Goal: Task Accomplishment & Management: Complete application form

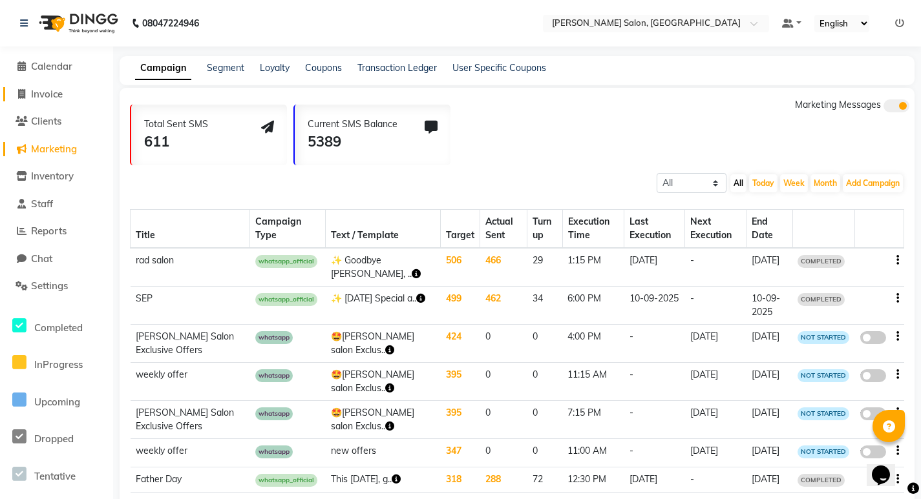
click at [32, 92] on span "Invoice" at bounding box center [47, 94] width 32 height 12
select select "service"
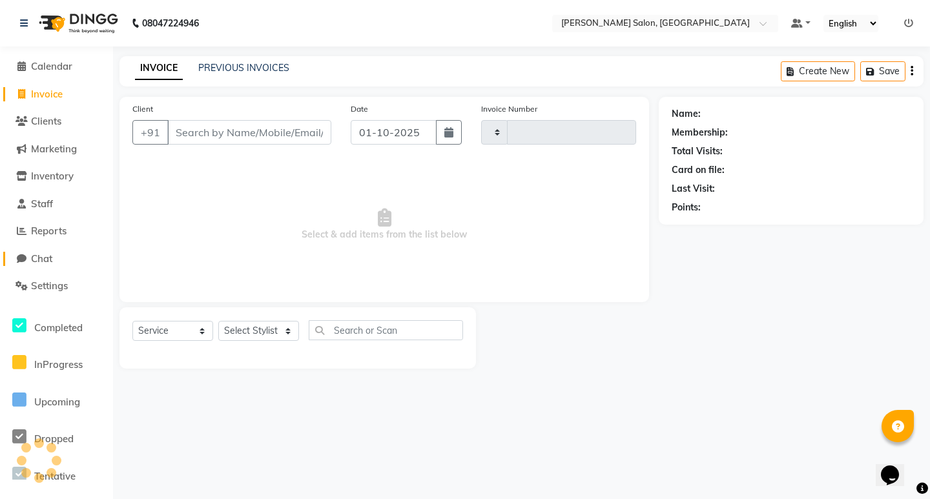
type input "0861"
select select "7550"
drag, startPoint x: 258, startPoint y: 338, endPoint x: 251, endPoint y: 336, distance: 8.0
click at [253, 338] on select "Select Stylist [PERSON_NAME] [PERSON_NAME] Manager [PERSON_NAME] Poonam Pakire …" at bounding box center [258, 331] width 81 height 20
select select "63154"
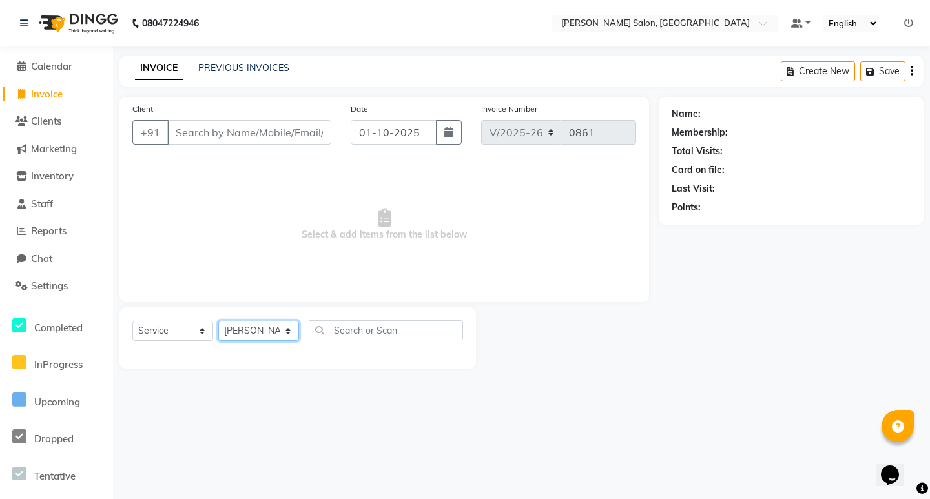
click at [218, 321] on select "Select Stylist [PERSON_NAME] [PERSON_NAME] Manager [PERSON_NAME] Poonam Pakire …" at bounding box center [258, 331] width 81 height 20
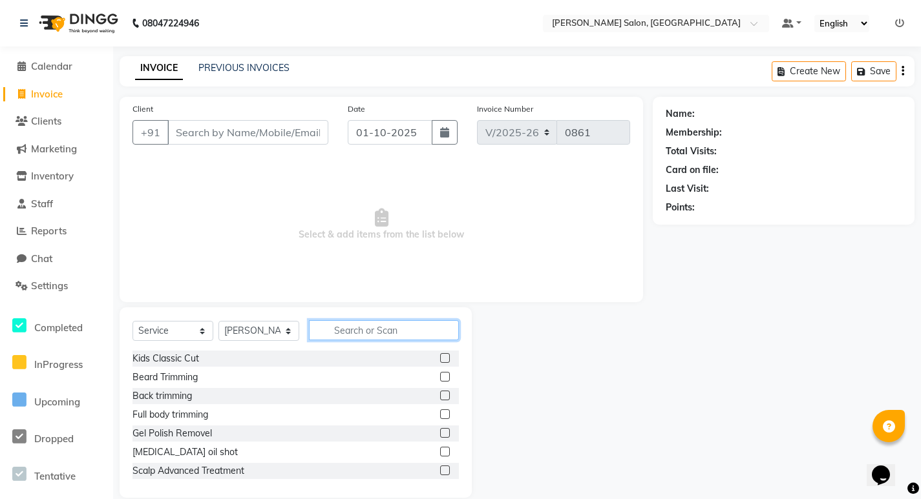
click at [377, 329] on input "text" at bounding box center [384, 330] width 150 height 20
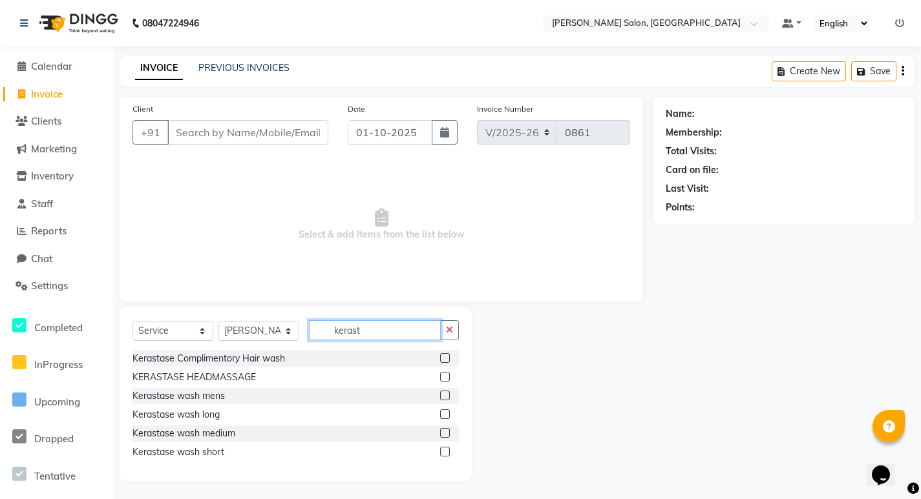
type input "kerast"
drag, startPoint x: 447, startPoint y: 435, endPoint x: 431, endPoint y: 432, distance: 16.5
click at [446, 435] on label at bounding box center [445, 433] width 10 height 10
click at [446, 435] on input "checkbox" at bounding box center [444, 434] width 8 height 8
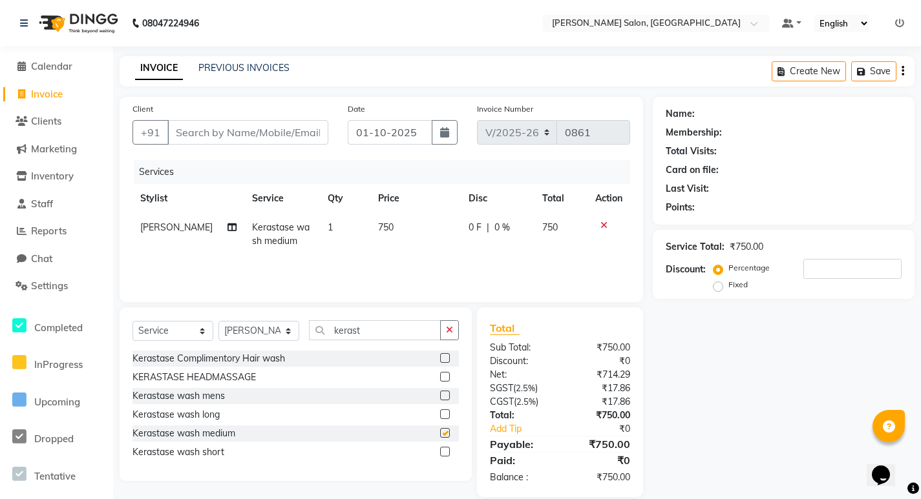
checkbox input "false"
drag, startPoint x: 393, startPoint y: 326, endPoint x: 368, endPoint y: 467, distance: 143.1
click at [384, 359] on div "Select Service Product Membership Package Voucher Prepaid Gift Card Select Styl…" at bounding box center [296, 395] width 352 height 174
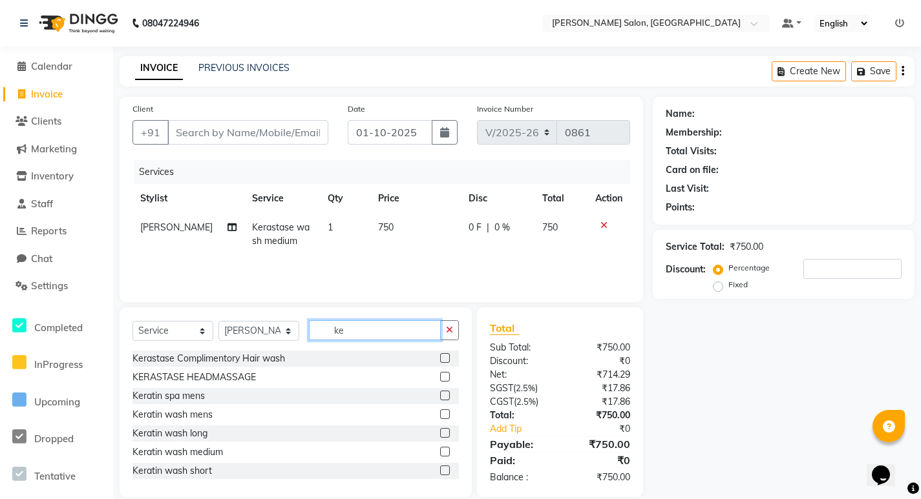
type input "k"
type input "blo"
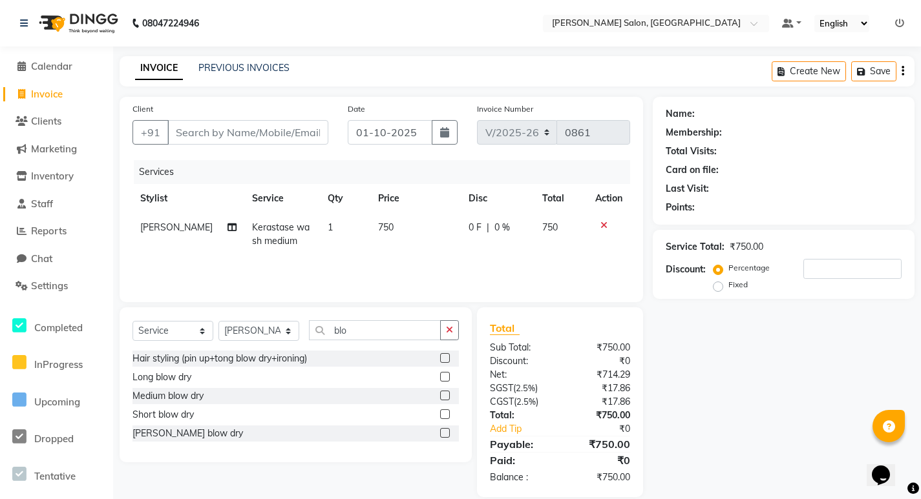
click at [450, 392] on div at bounding box center [449, 396] width 19 height 16
drag, startPoint x: 89, startPoint y: 57, endPoint x: 86, endPoint y: 65, distance: 8.2
click at [87, 65] on li "Calendar" at bounding box center [56, 67] width 113 height 28
click at [85, 65] on link "Calendar" at bounding box center [56, 66] width 107 height 15
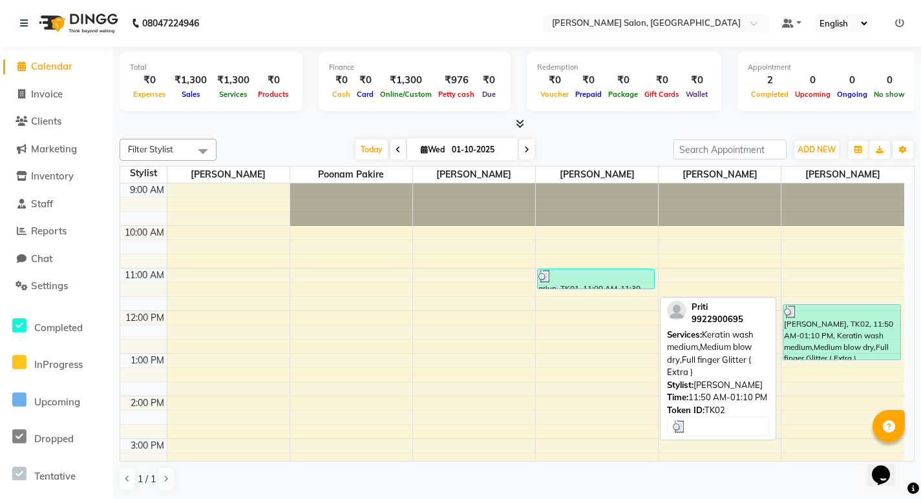
click at [813, 320] on div "[PERSON_NAME], TK02, 11:50 AM-01:10 PM, Keratin wash medium,Medium blow dry,Ful…" at bounding box center [841, 332] width 117 height 55
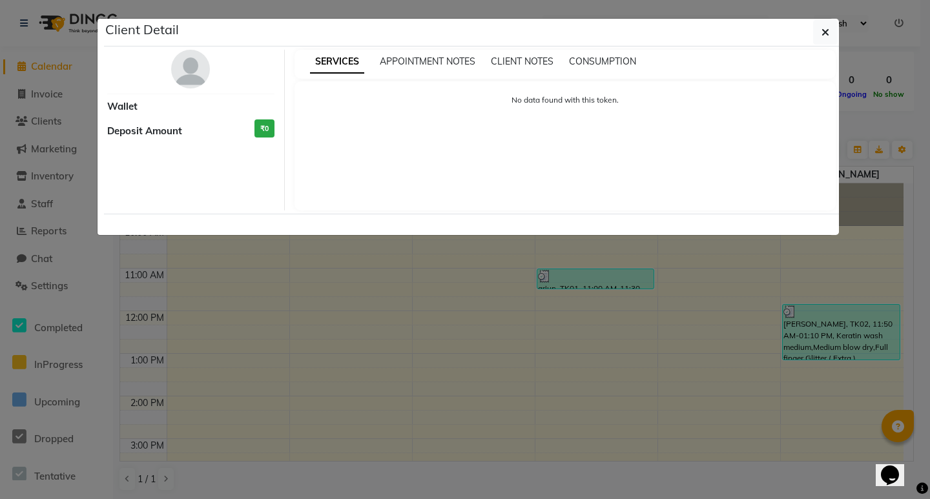
select select "3"
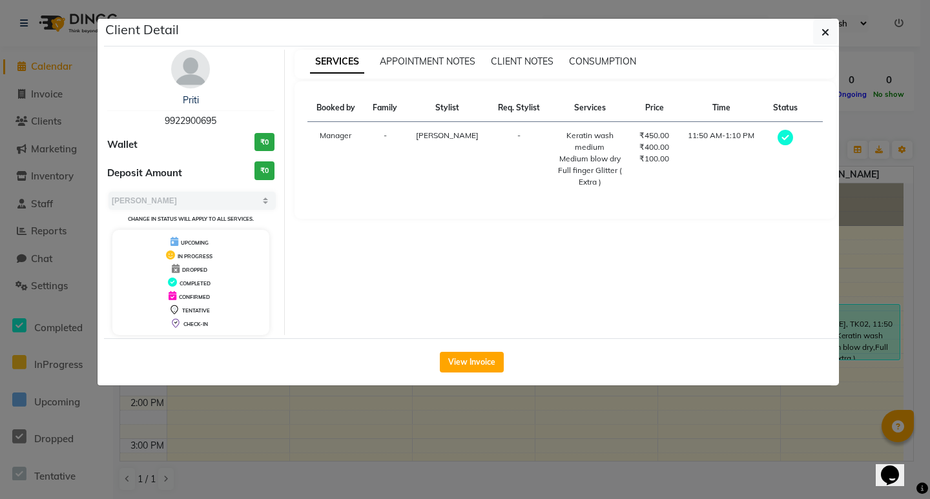
click at [69, 116] on ngb-modal-window "Client Detail [PERSON_NAME] 9922900695 Wallet ₹0 Deposit Amount ₹0 Select MARK …" at bounding box center [465, 249] width 930 height 499
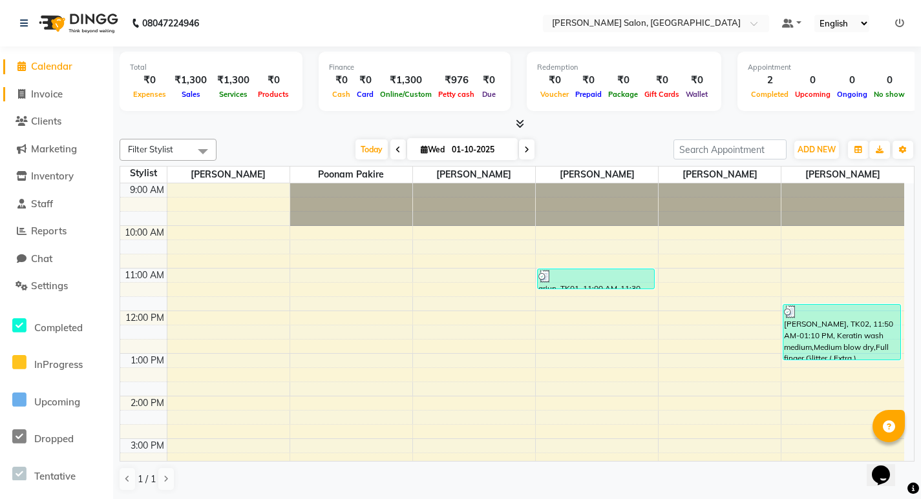
click at [56, 96] on span "Invoice" at bounding box center [47, 94] width 32 height 12
select select "service"
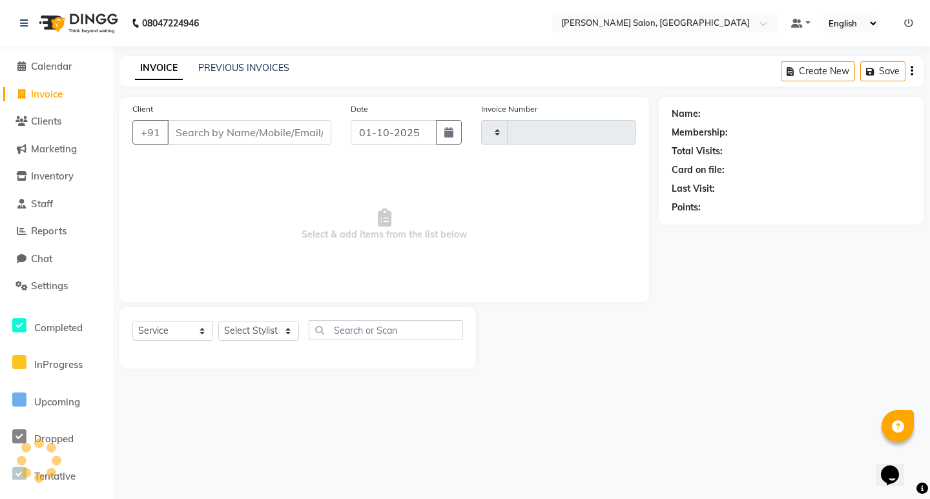
type input "0861"
select select "7550"
drag, startPoint x: 268, startPoint y: 339, endPoint x: 266, endPoint y: 328, distance: 11.9
click at [267, 332] on select "Select Stylist [PERSON_NAME] [PERSON_NAME] Manager [PERSON_NAME] Poonam Pakire …" at bounding box center [258, 331] width 81 height 20
select select "63154"
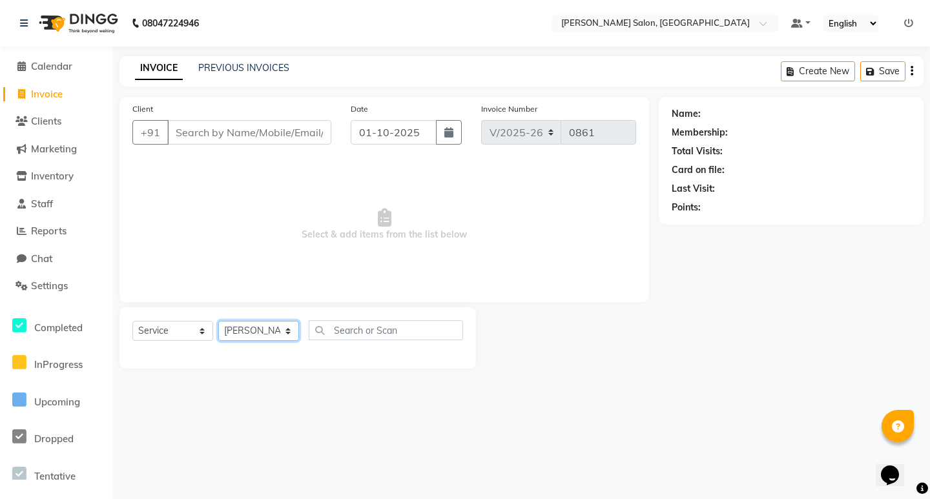
click at [218, 321] on select "Select Stylist [PERSON_NAME] [PERSON_NAME] Manager [PERSON_NAME] Poonam Pakire …" at bounding box center [258, 331] width 81 height 20
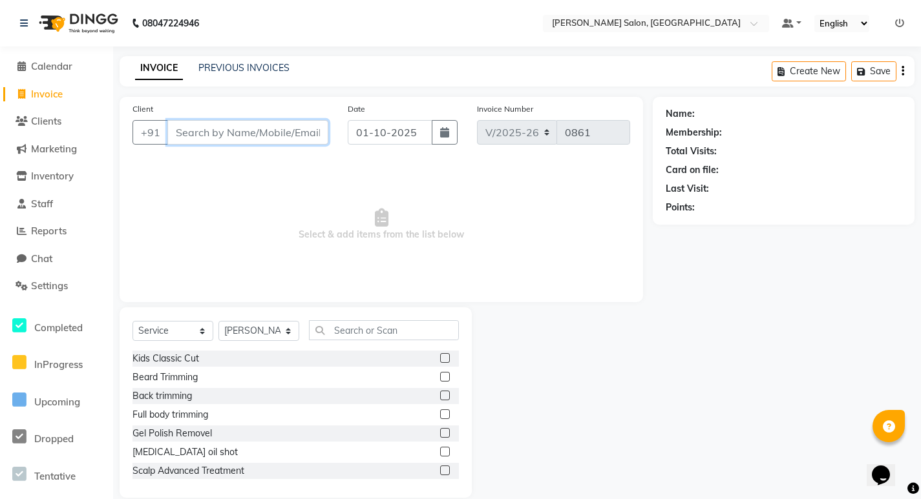
click at [213, 120] on input "Client" at bounding box center [247, 132] width 161 height 25
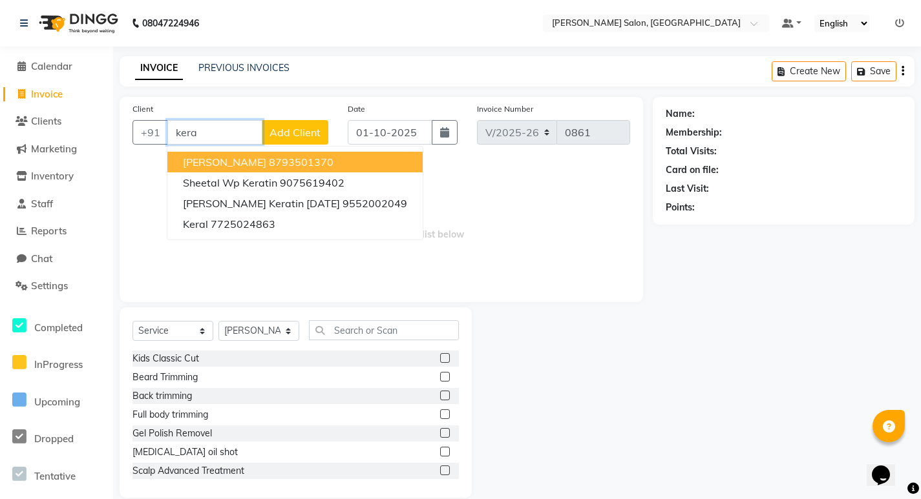
type input "kera"
click at [231, 117] on div "Client +91 [PERSON_NAME] [PERSON_NAME] 8793501370 Sheetal Wp Keratin 9075619402…" at bounding box center [230, 128] width 215 height 53
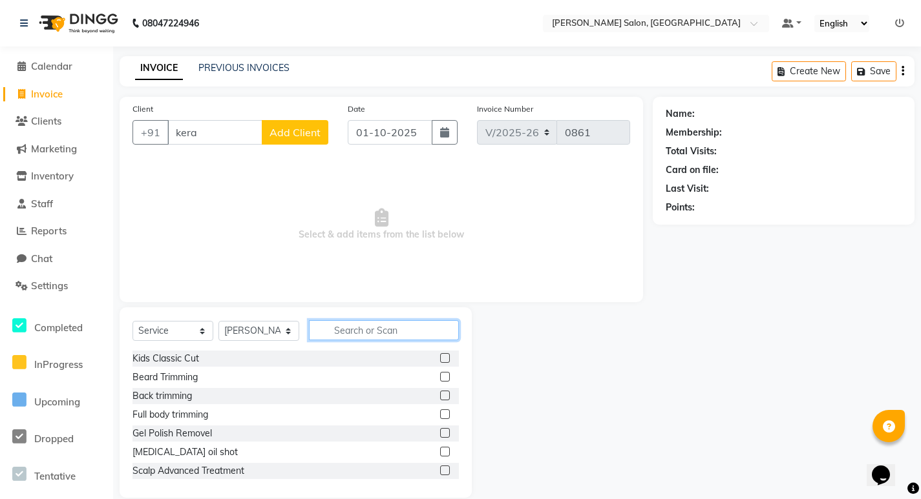
click at [357, 329] on input "text" at bounding box center [384, 330] width 150 height 20
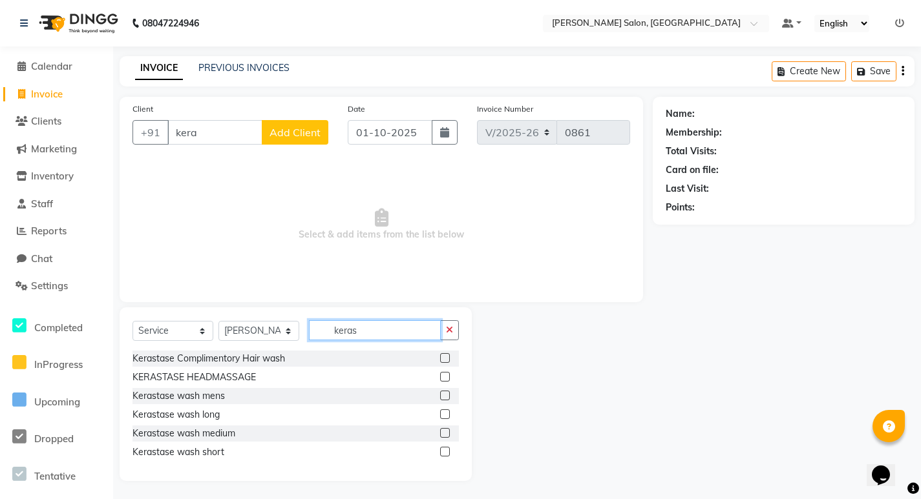
type input "keras"
click at [443, 430] on label at bounding box center [445, 433] width 10 height 10
click at [443, 430] on input "checkbox" at bounding box center [444, 434] width 8 height 8
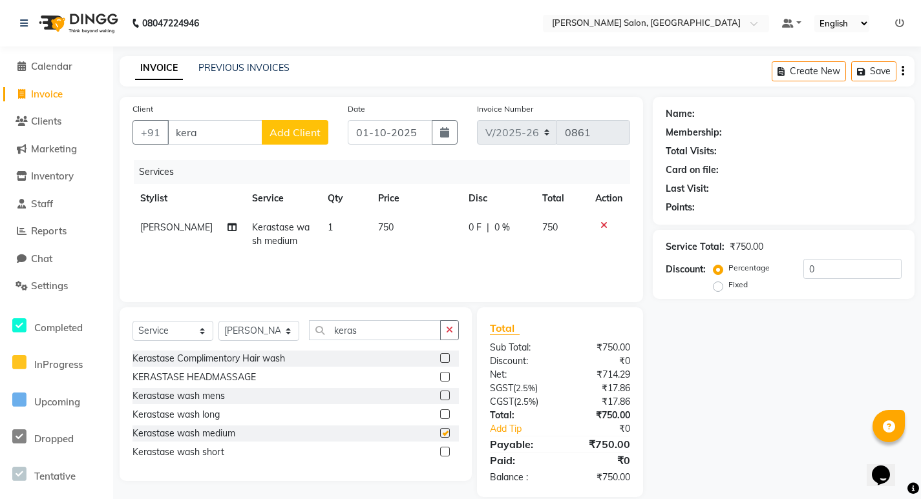
checkbox input "false"
click at [444, 331] on button "button" at bounding box center [449, 330] width 19 height 20
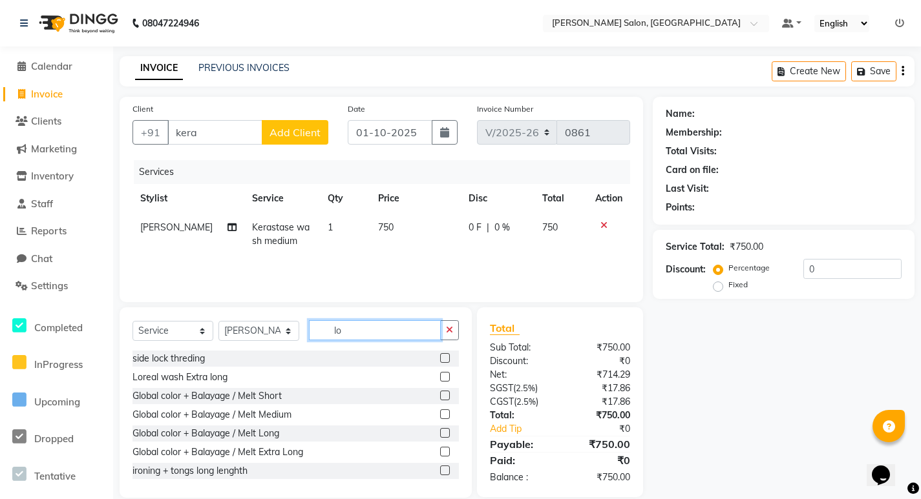
type input "l"
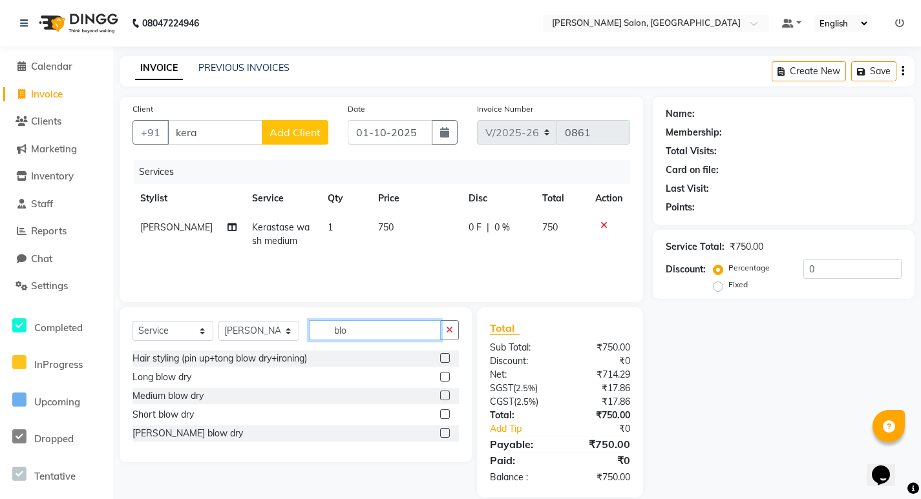
type input "blo"
click at [444, 396] on label at bounding box center [445, 396] width 10 height 10
click at [444, 396] on input "checkbox" at bounding box center [444, 396] width 8 height 8
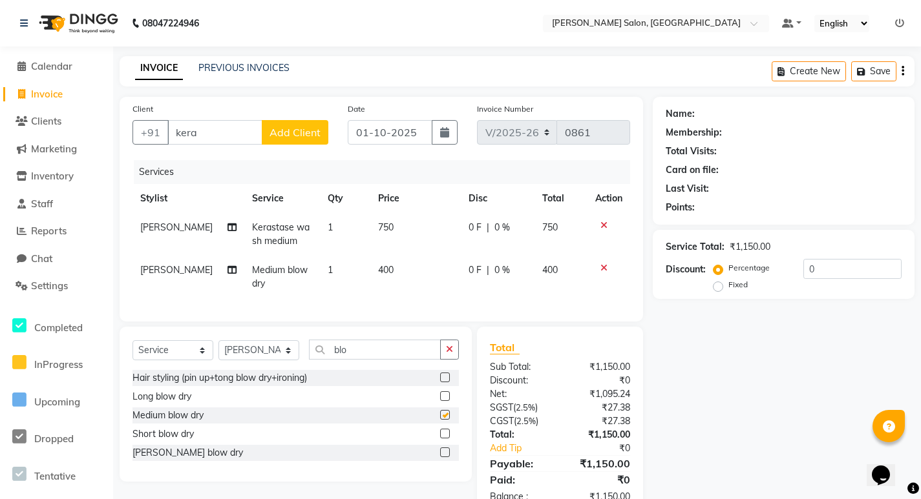
checkbox input "false"
click at [451, 354] on icon "button" at bounding box center [449, 349] width 7 height 9
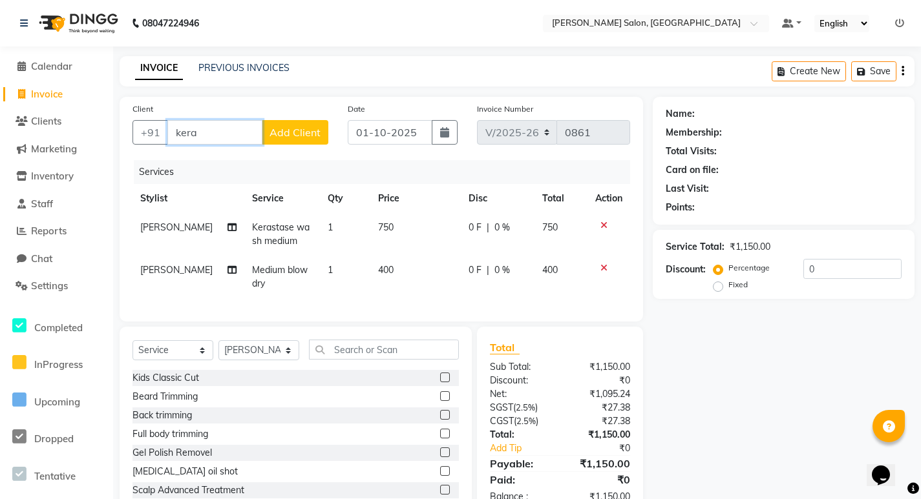
click at [222, 132] on input "kera" at bounding box center [214, 132] width 95 height 25
type input "k"
click at [47, 260] on span "Chat" at bounding box center [41, 259] width 21 height 12
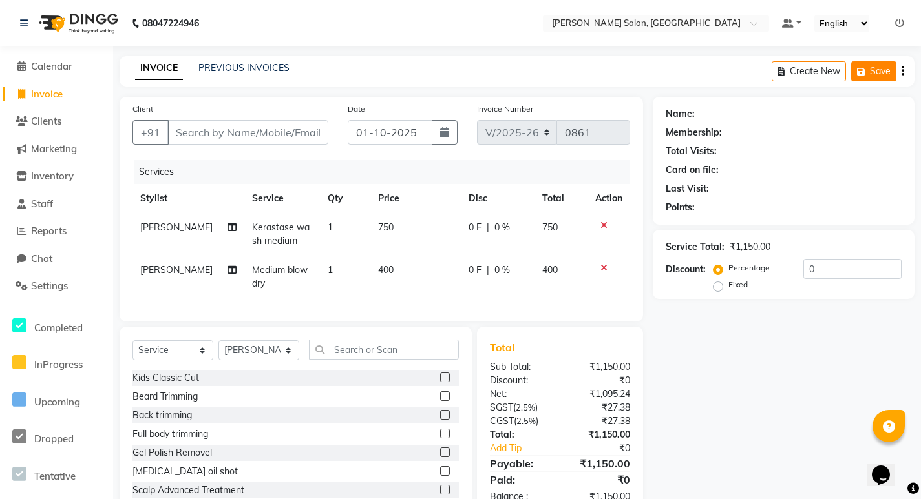
click at [877, 69] on button "Save" at bounding box center [873, 71] width 45 height 20
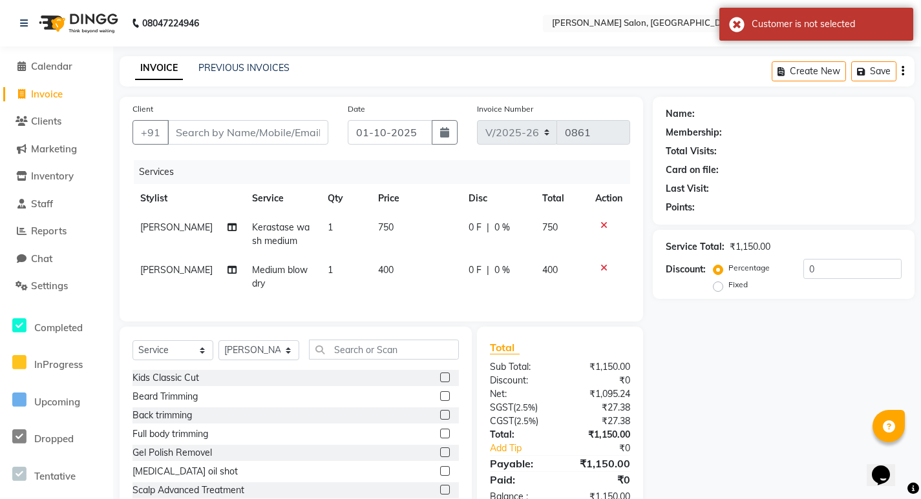
click at [521, 85] on div "INVOICE PREVIOUS INVOICES Create New Save" at bounding box center [517, 71] width 795 height 30
click at [586, 72] on div "INVOICE PREVIOUS INVOICES Create New Save" at bounding box center [517, 71] width 795 height 30
click at [642, 73] on div "INVOICE PREVIOUS INVOICES Create New Save" at bounding box center [517, 71] width 795 height 30
click at [797, 73] on button "Create New" at bounding box center [808, 71] width 74 height 20
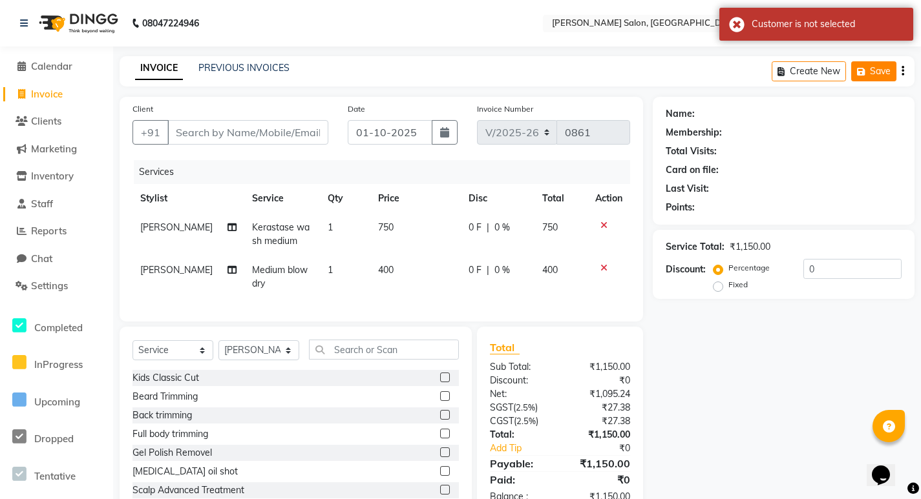
click at [863, 77] on button "Save" at bounding box center [873, 71] width 45 height 20
click at [901, 67] on button "button" at bounding box center [902, 71] width 3 height 30
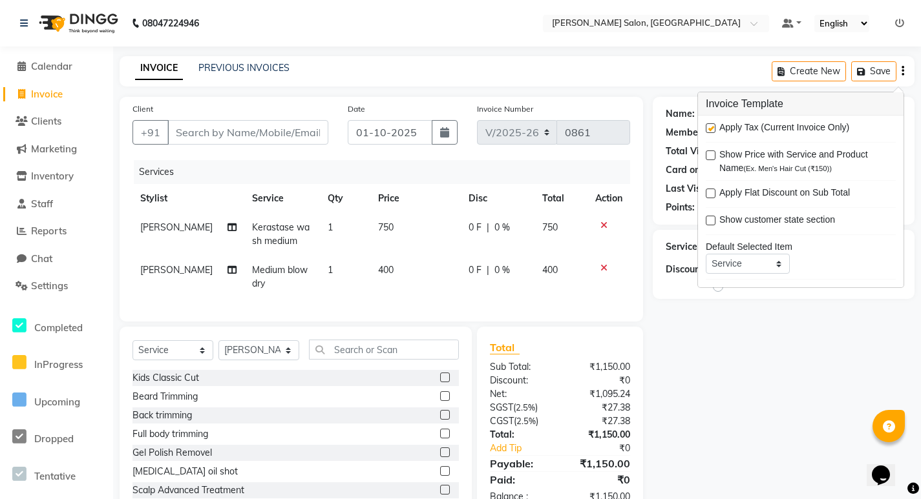
click at [647, 76] on div "INVOICE PREVIOUS INVOICES Create New Save" at bounding box center [517, 71] width 795 height 30
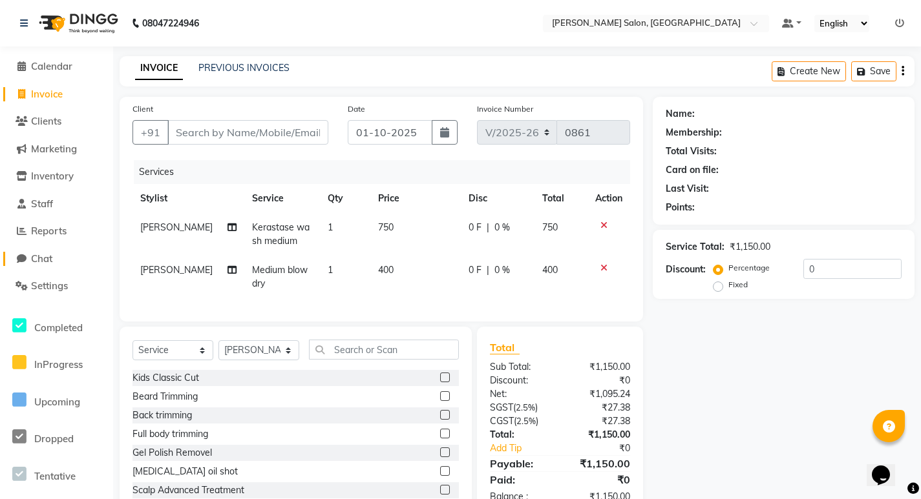
drag, startPoint x: 64, startPoint y: 256, endPoint x: 578, endPoint y: 93, distance: 539.0
click at [63, 256] on link "Chat" at bounding box center [56, 259] width 107 height 15
drag, startPoint x: 609, startPoint y: 261, endPoint x: 604, endPoint y: 269, distance: 9.0
click at [604, 269] on td at bounding box center [608, 277] width 43 height 43
click at [603, 271] on icon at bounding box center [603, 268] width 7 height 9
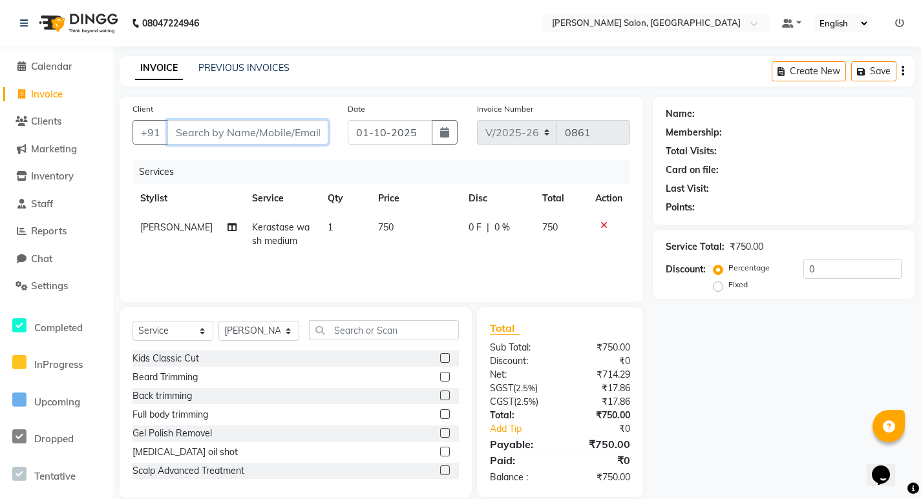
click at [204, 124] on input "Client" at bounding box center [247, 132] width 161 height 25
type input "9860575390"
click at [289, 136] on span "Add Client" at bounding box center [294, 132] width 51 height 13
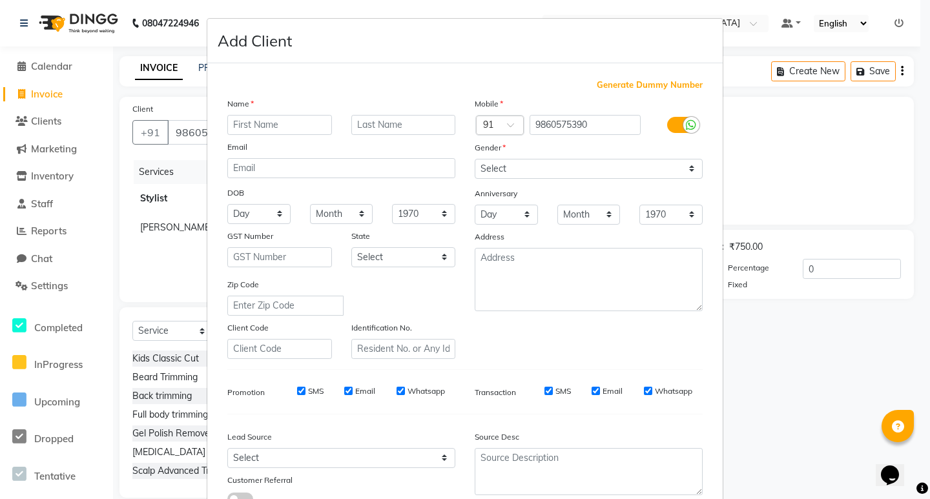
click at [248, 127] on input "text" at bounding box center [279, 125] width 105 height 20
type input "[PERSON_NAME]"
click at [492, 172] on select "Select [DEMOGRAPHIC_DATA] [DEMOGRAPHIC_DATA] Other Prefer Not To Say" at bounding box center [589, 169] width 228 height 20
click at [475, 159] on select "Select [DEMOGRAPHIC_DATA] [DEMOGRAPHIC_DATA] Other Prefer Not To Say" at bounding box center [589, 169] width 228 height 20
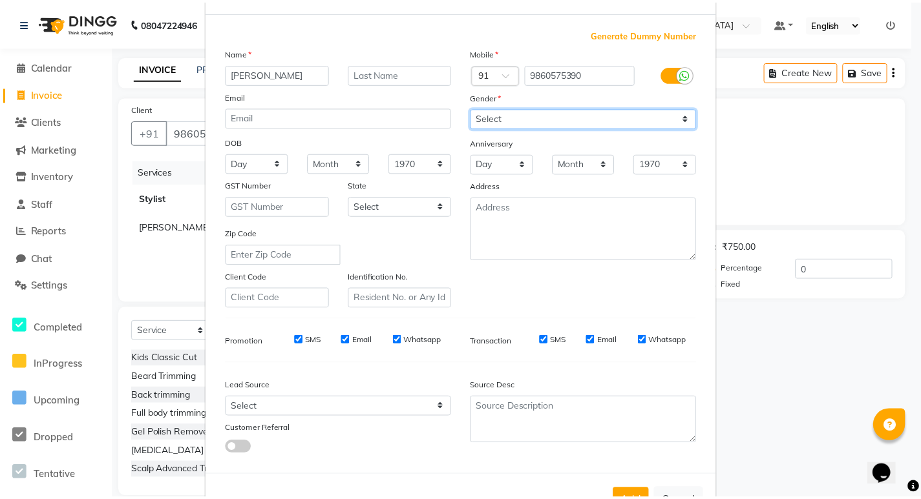
scroll to position [97, 0]
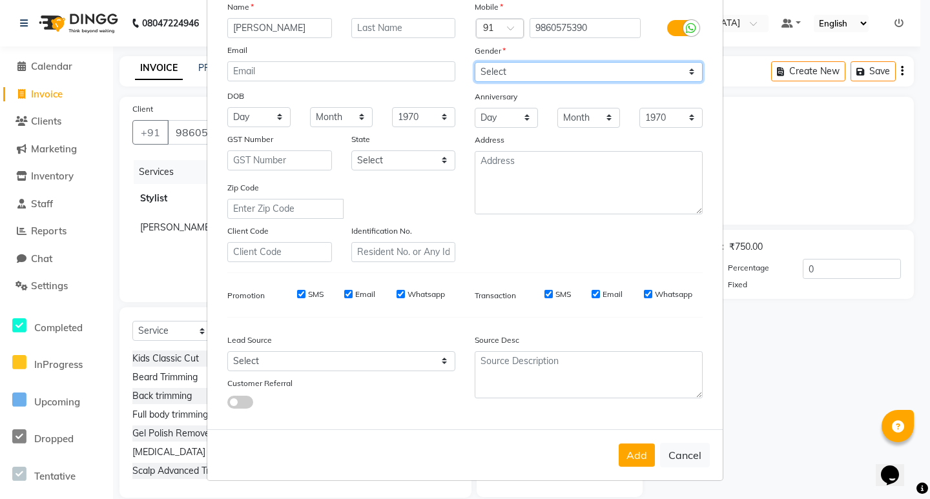
drag, startPoint x: 514, startPoint y: 69, endPoint x: 504, endPoint y: 78, distance: 13.3
click at [514, 69] on select "Select [DEMOGRAPHIC_DATA] [DEMOGRAPHIC_DATA] Other Prefer Not To Say" at bounding box center [589, 72] width 228 height 20
select select "[DEMOGRAPHIC_DATA]"
click at [475, 62] on select "Select [DEMOGRAPHIC_DATA] [DEMOGRAPHIC_DATA] Other Prefer Not To Say" at bounding box center [589, 72] width 228 height 20
click at [623, 451] on button "Add" at bounding box center [637, 455] width 36 height 23
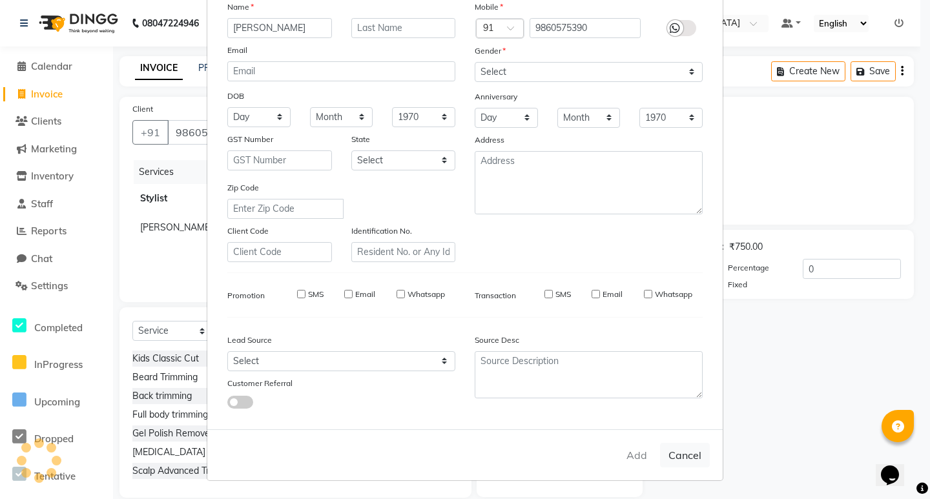
select select
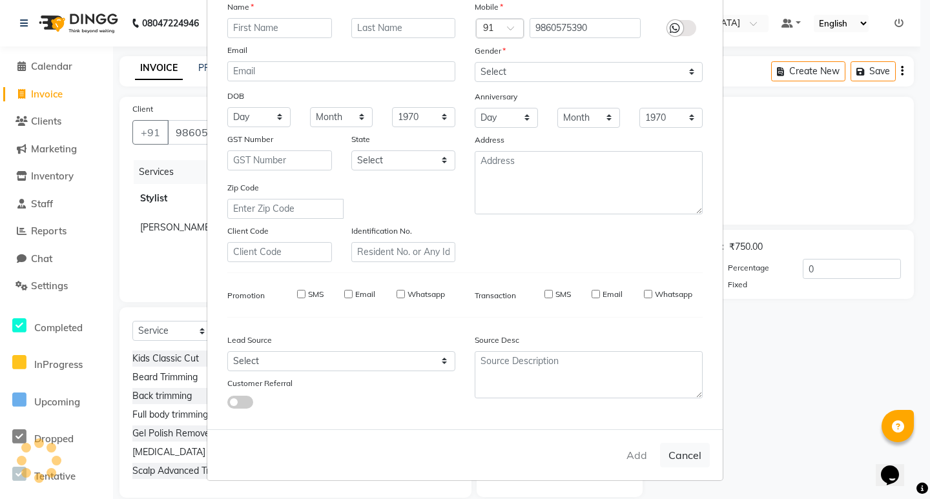
select select
checkbox input "false"
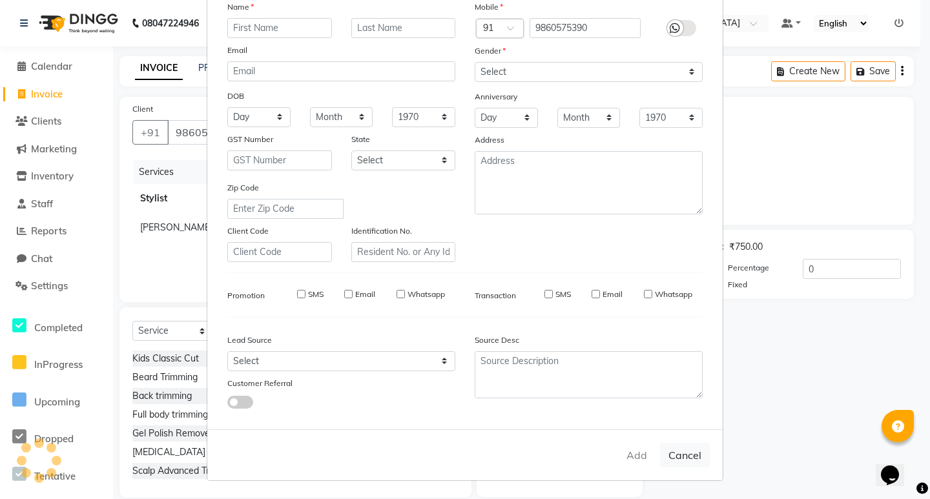
checkbox input "false"
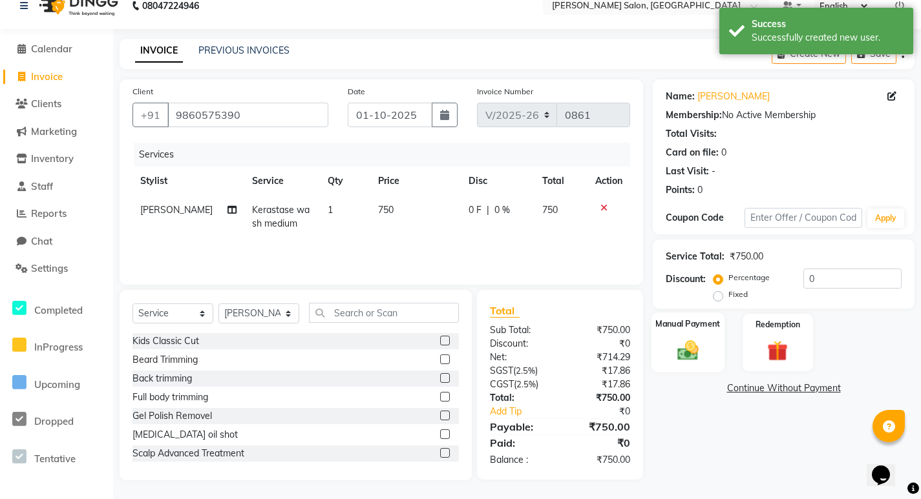
scroll to position [18, 0]
click at [678, 338] on img at bounding box center [688, 349] width 35 height 25
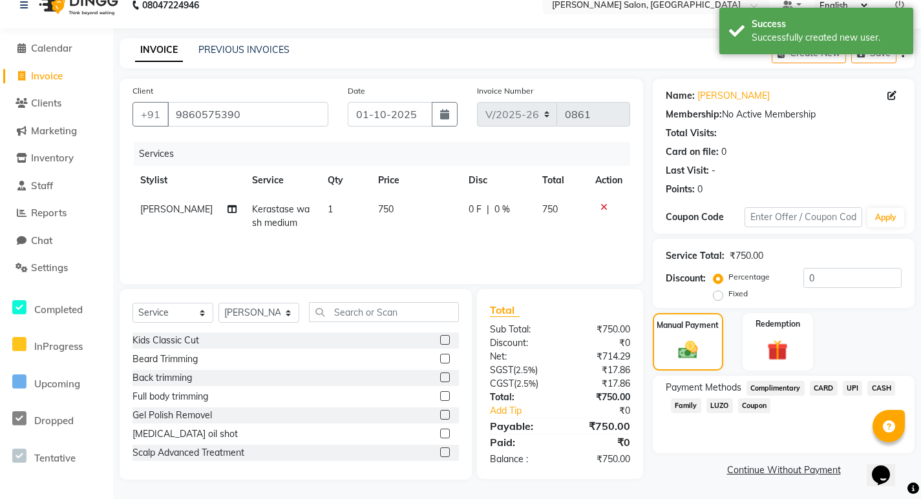
click at [846, 387] on span "UPI" at bounding box center [852, 388] width 20 height 15
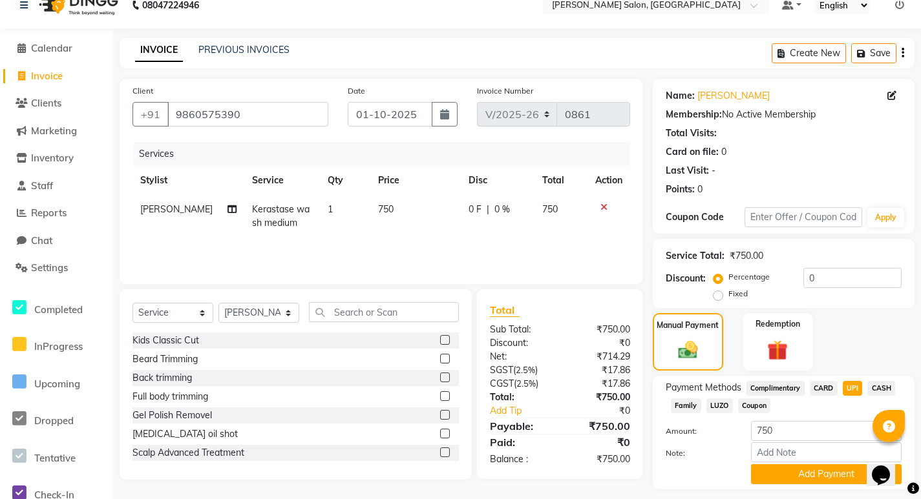
scroll to position [54, 0]
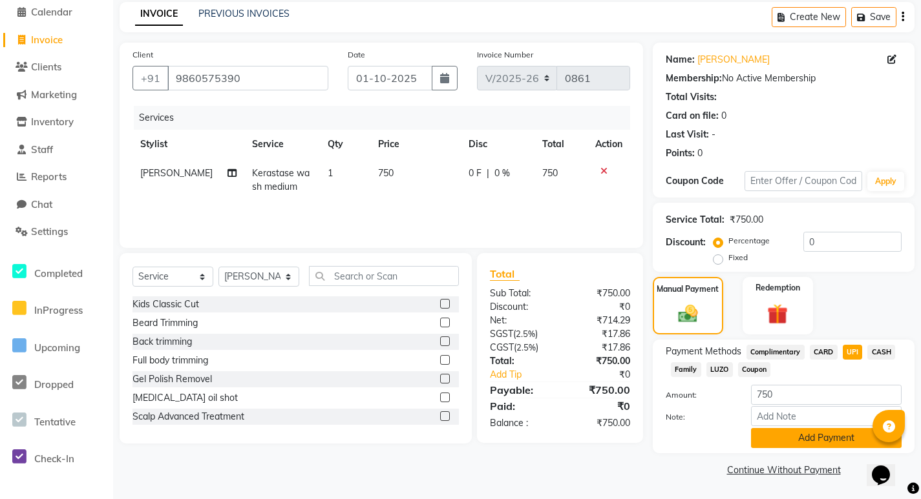
click at [789, 439] on button "Add Payment" at bounding box center [826, 438] width 151 height 20
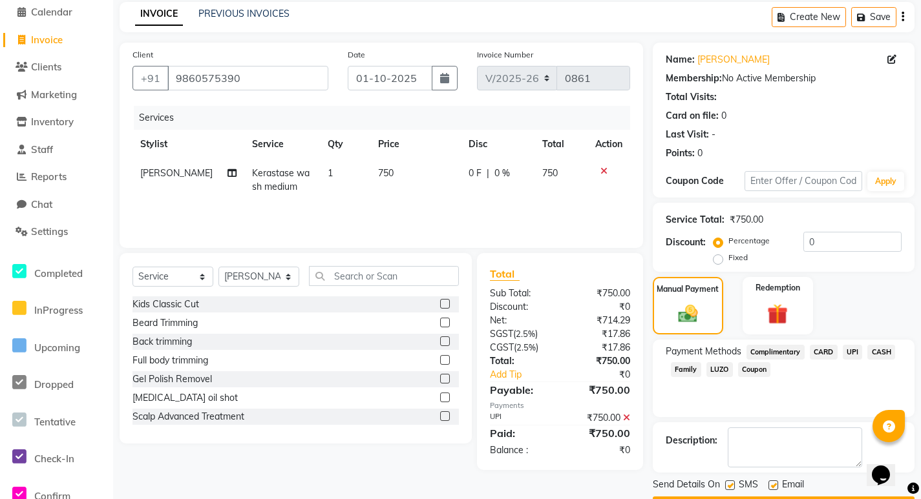
scroll to position [91, 0]
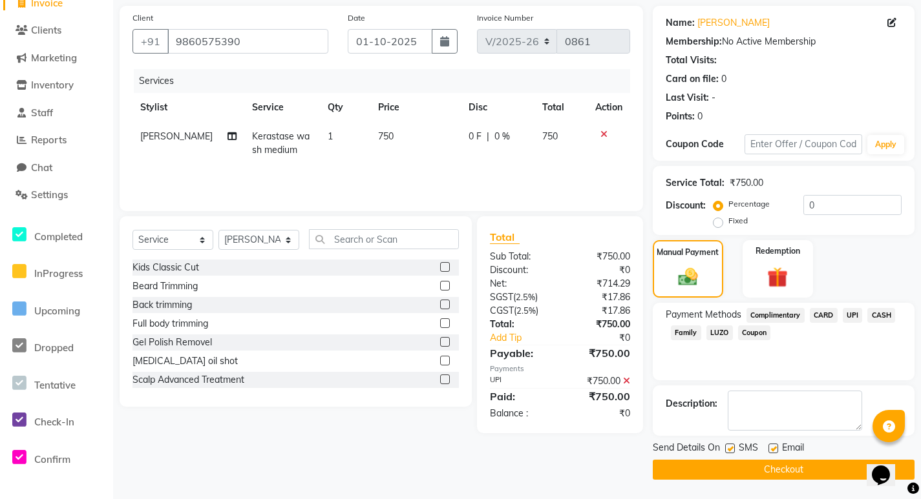
click at [726, 474] on button "Checkout" at bounding box center [783, 470] width 262 height 20
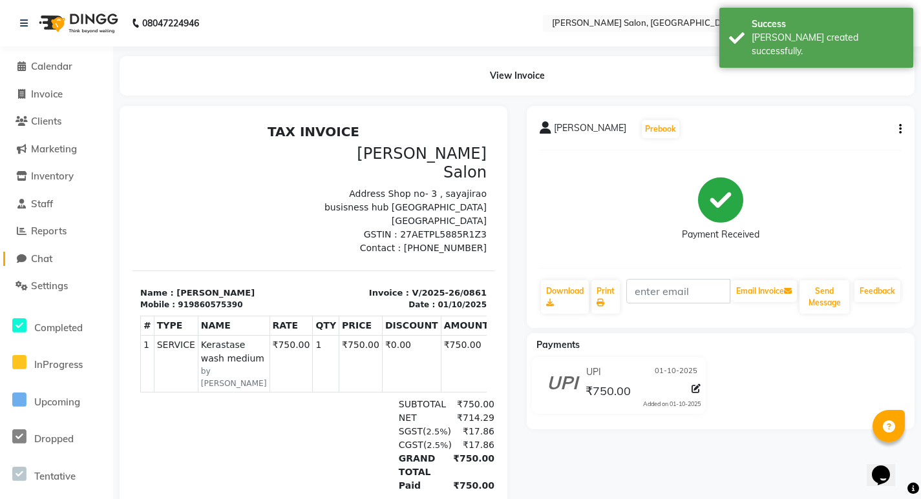
click at [31, 260] on span "Chat" at bounding box center [41, 259] width 21 height 12
select select "100"
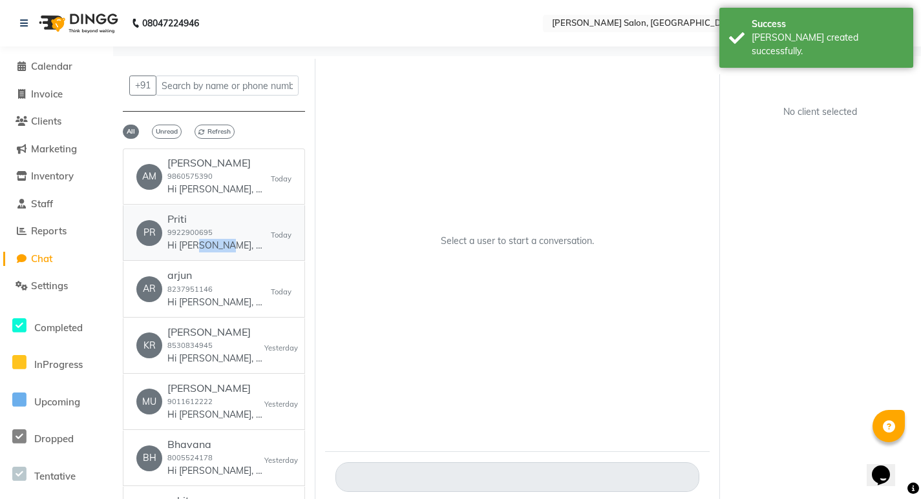
click at [189, 259] on link "PR [PERSON_NAME] 9922900695 Hi [PERSON_NAME], 👋 Your payment at [PERSON_NAME] S…" at bounding box center [214, 233] width 182 height 56
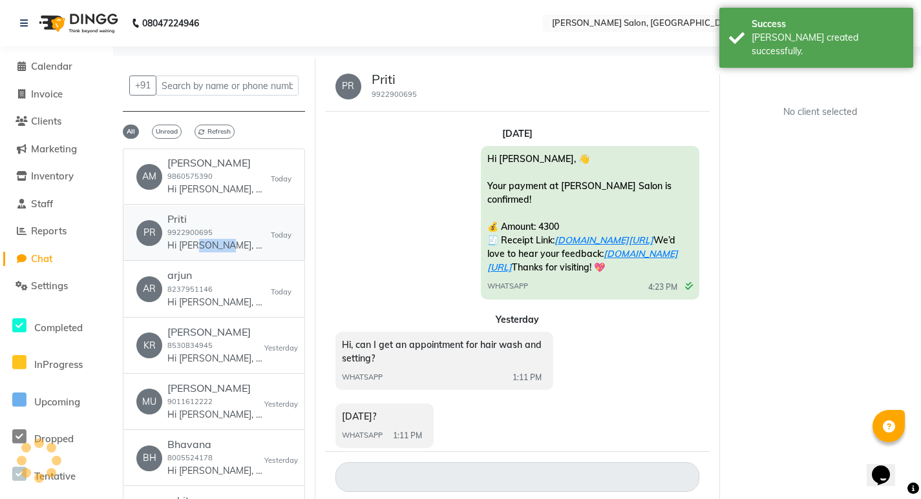
click at [229, 240] on p "Hi [PERSON_NAME], 👋 Your payment at [PERSON_NAME] Salon is confirmed! 💰 Amount:…" at bounding box center [215, 246] width 97 height 14
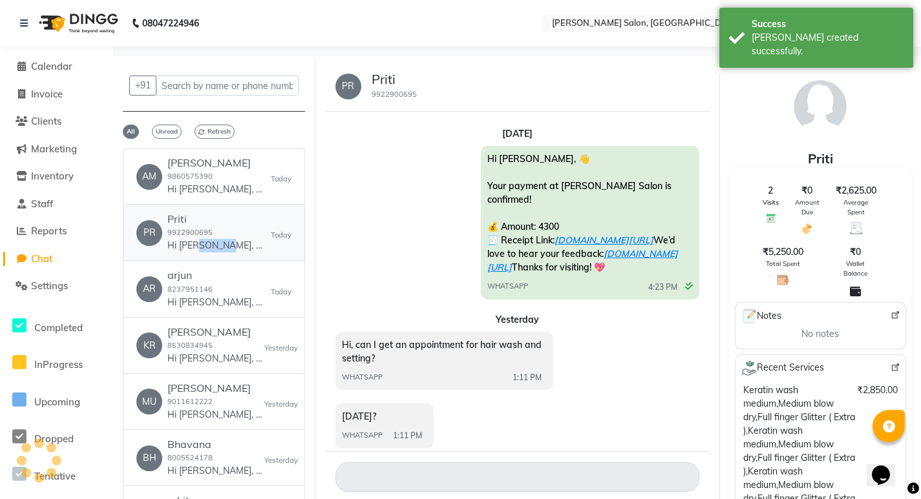
scroll to position [271, 0]
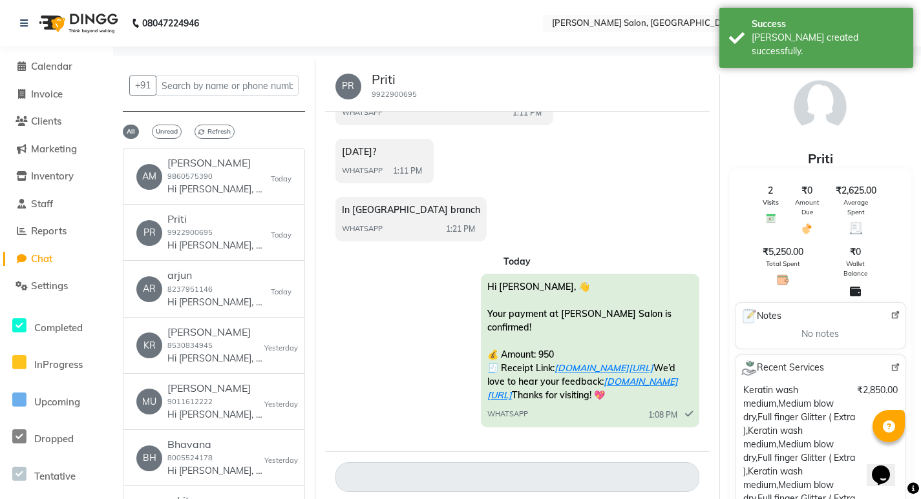
click at [406, 459] on div at bounding box center [517, 477] width 384 height 51
click at [395, 455] on div at bounding box center [517, 477] width 384 height 51
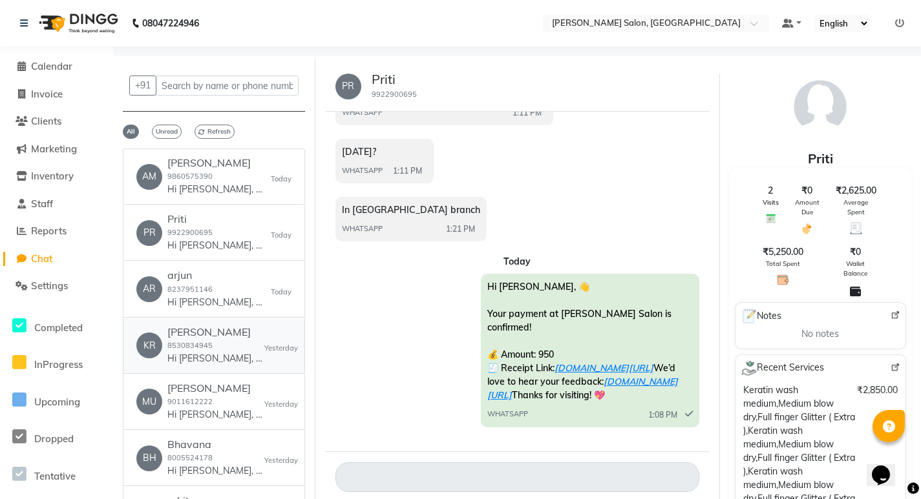
click at [231, 346] on div "[PERSON_NAME] 8530834945 Hi [PERSON_NAME], 👋 Your payment at [PERSON_NAME] Salo…" at bounding box center [215, 345] width 97 height 39
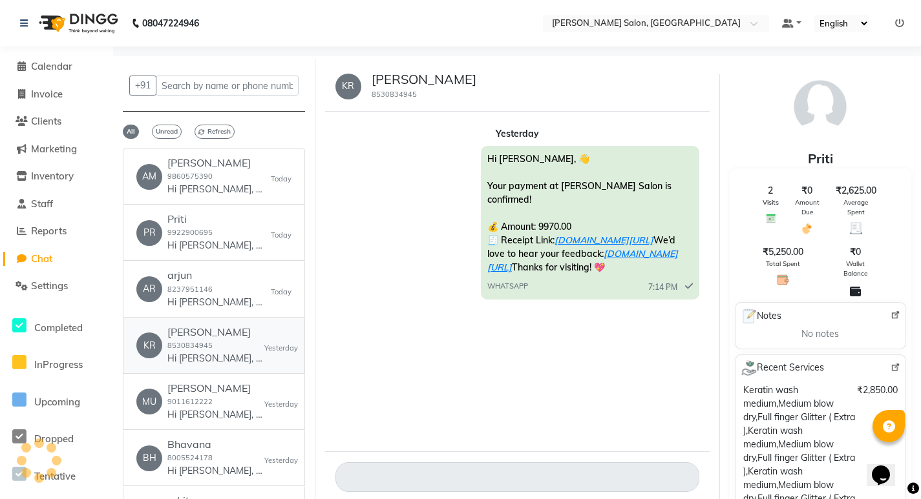
click at [233, 347] on div "[PERSON_NAME] 8530834945 Hi [PERSON_NAME], 👋 Your payment at [PERSON_NAME] Salo…" at bounding box center [215, 345] width 97 height 39
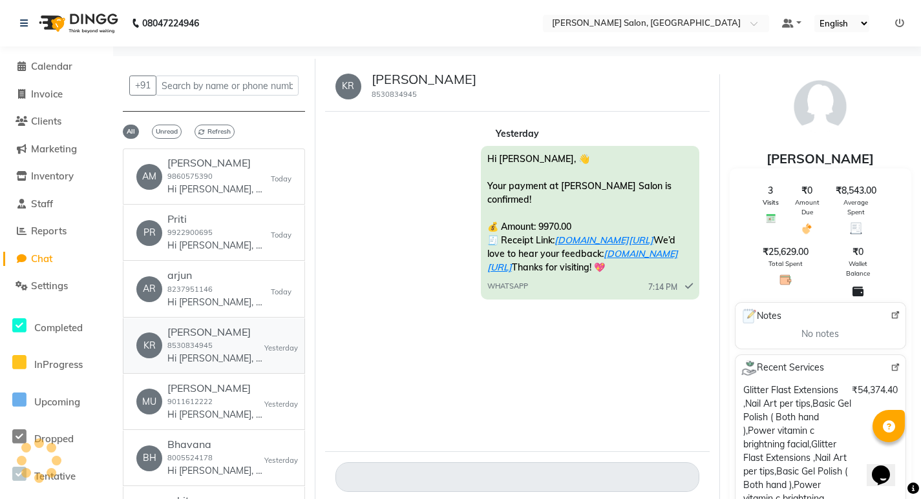
scroll to position [0, 0]
click at [182, 415] on p "Hi [PERSON_NAME], 👋 Your payment at [PERSON_NAME] Salon is confirmed! 💰 Amount:…" at bounding box center [215, 415] width 97 height 14
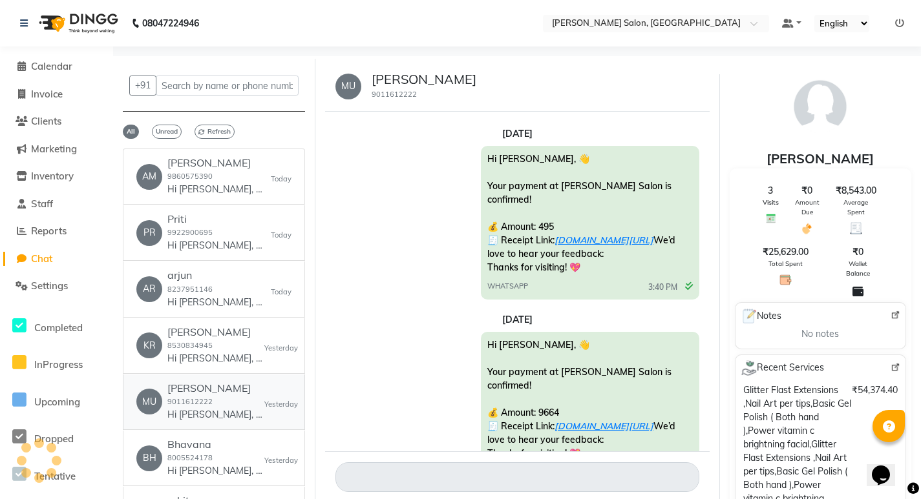
click at [189, 402] on small "9011612222" at bounding box center [189, 401] width 45 height 9
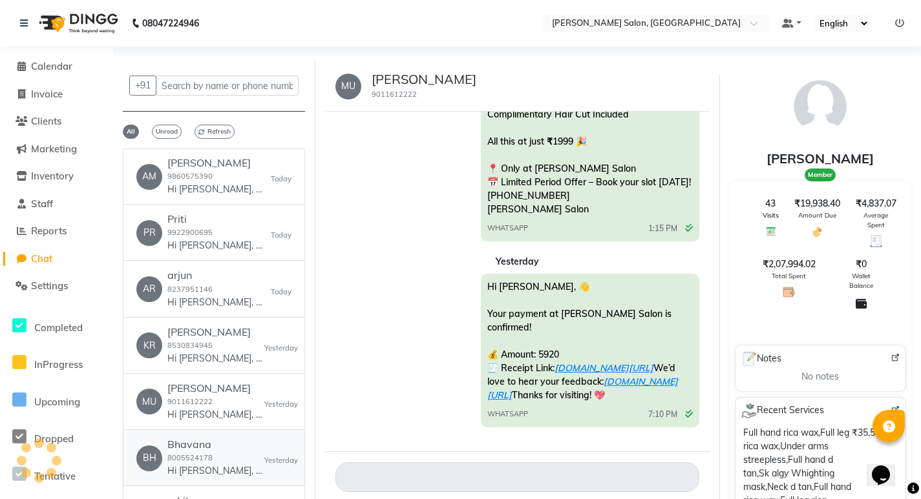
click at [197, 448] on h6 "Bhavana" at bounding box center [215, 445] width 97 height 12
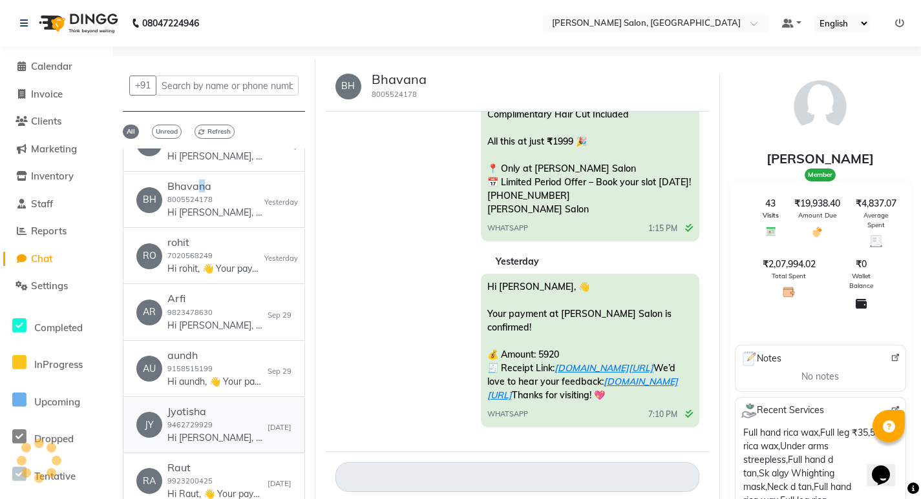
click at [209, 447] on link "[PERSON_NAME] 9462729929 Hi [PERSON_NAME], 👋 Your payment at [PERSON_NAME] Salo…" at bounding box center [214, 426] width 182 height 56
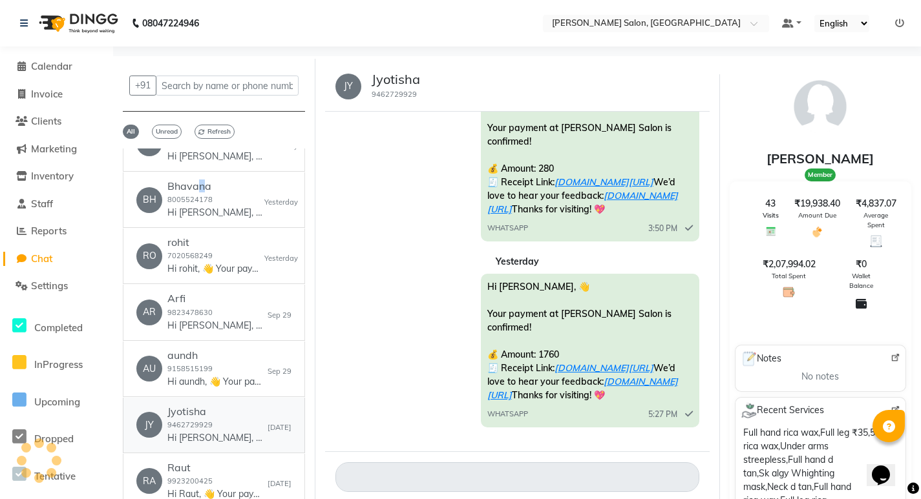
click at [207, 435] on p "Hi [PERSON_NAME], 👋 Your payment at [PERSON_NAME] Salon is confirmed! 💰 Amount:…" at bounding box center [215, 439] width 97 height 14
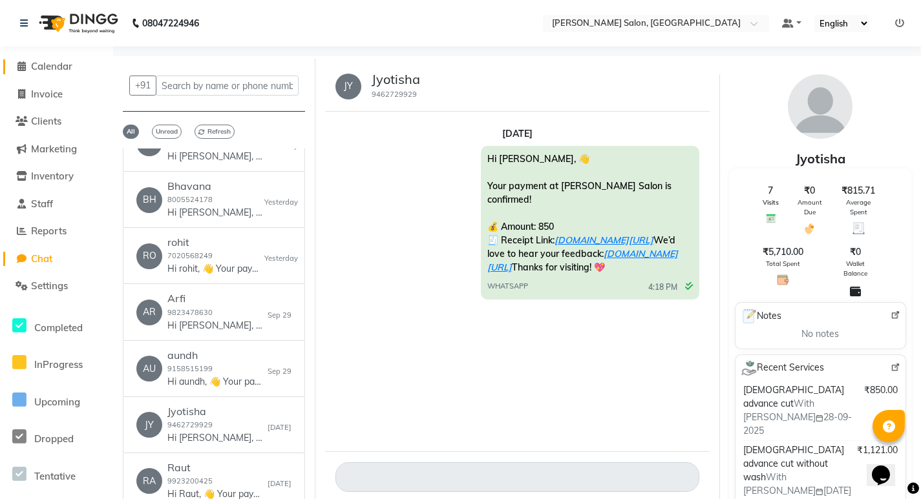
click at [50, 70] on span "Calendar" at bounding box center [51, 66] width 41 height 12
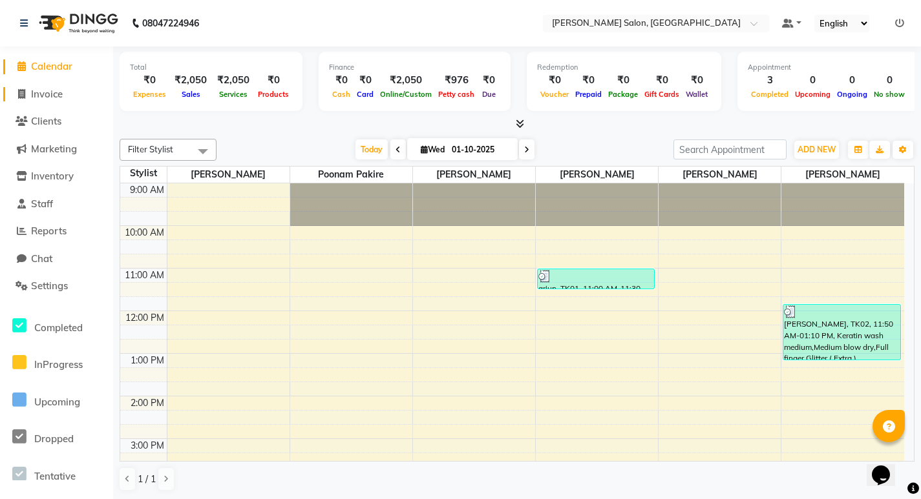
click at [43, 99] on span "Invoice" at bounding box center [47, 94] width 32 height 12
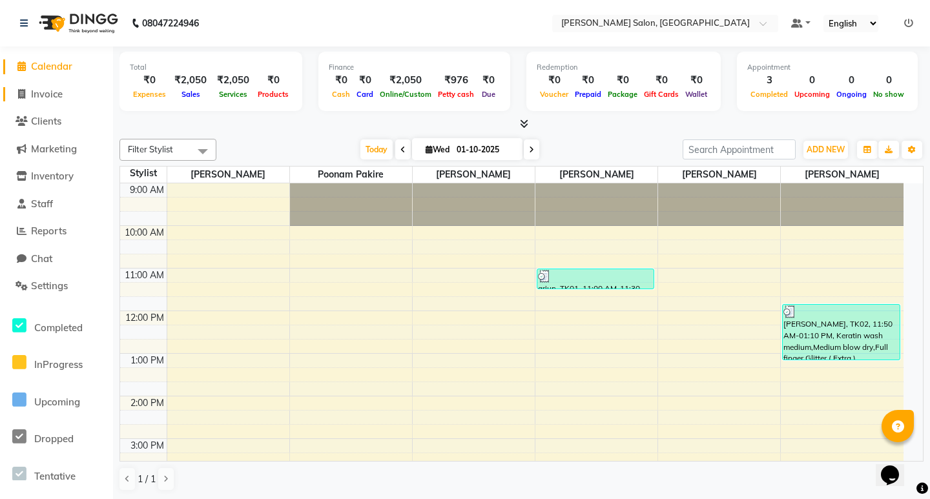
select select "7550"
select select "service"
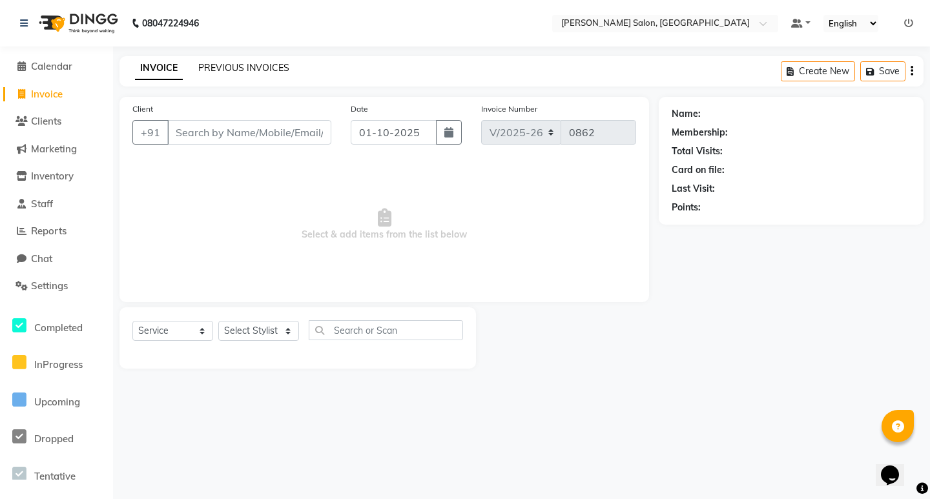
click at [209, 67] on link "PREVIOUS INVOICES" at bounding box center [243, 68] width 91 height 12
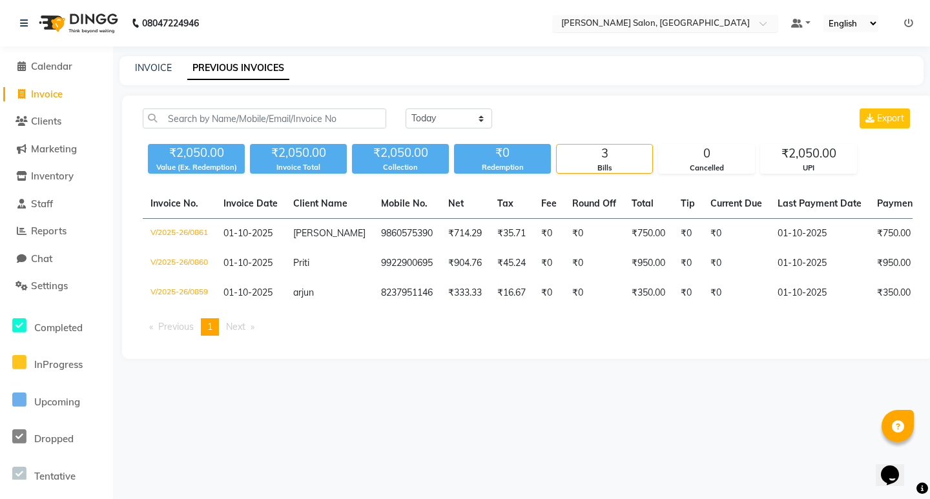
click at [629, 24] on input "text" at bounding box center [652, 24] width 187 height 13
click at [159, 61] on div "INVOICE PREVIOUS INVOICES" at bounding box center [522, 70] width 804 height 29
click at [159, 63] on link "INVOICE" at bounding box center [153, 68] width 37 height 12
select select "service"
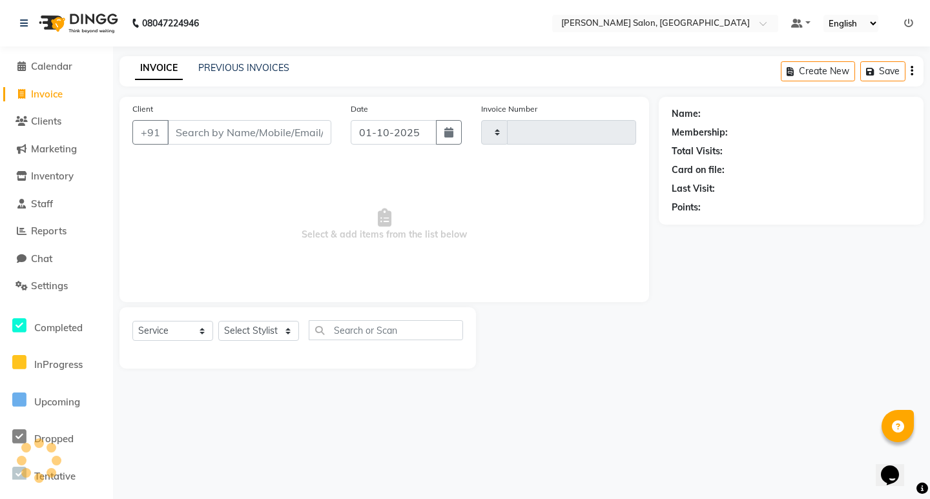
type input "0862"
select select "7550"
click at [241, 77] on div "INVOICE PREVIOUS INVOICES Create New Save" at bounding box center [522, 71] width 804 height 30
click at [237, 74] on div "PREVIOUS INVOICES" at bounding box center [243, 68] width 91 height 14
click at [246, 70] on link "PREVIOUS INVOICES" at bounding box center [243, 68] width 91 height 12
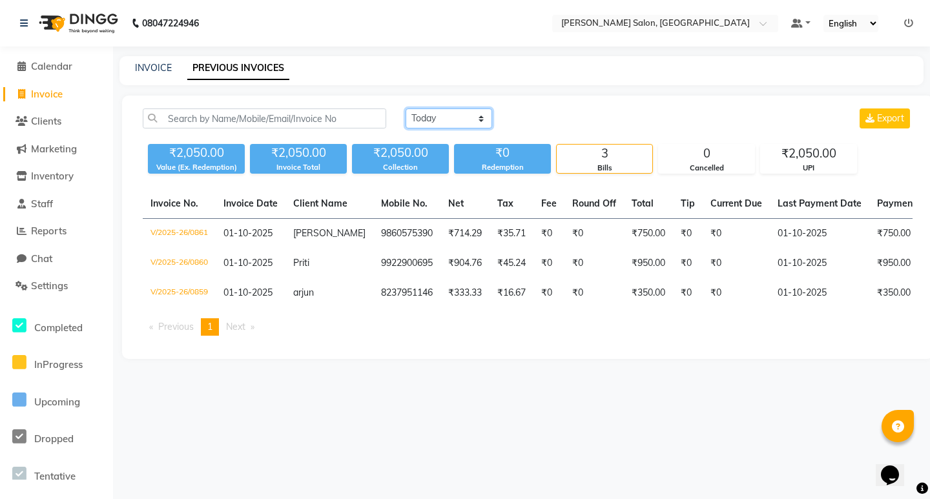
click at [411, 122] on select "[DATE] [DATE] Custom Range" at bounding box center [449, 119] width 87 height 20
click at [406, 109] on select "[DATE] [DATE] Custom Range" at bounding box center [449, 119] width 87 height 20
click at [448, 116] on select "[DATE] [DATE] Custom Range" at bounding box center [454, 119] width 97 height 20
select select "[DATE]"
click at [406, 109] on select "[DATE] [DATE] Custom Range" at bounding box center [454, 119] width 97 height 20
